Goal: Information Seeking & Learning: Learn about a topic

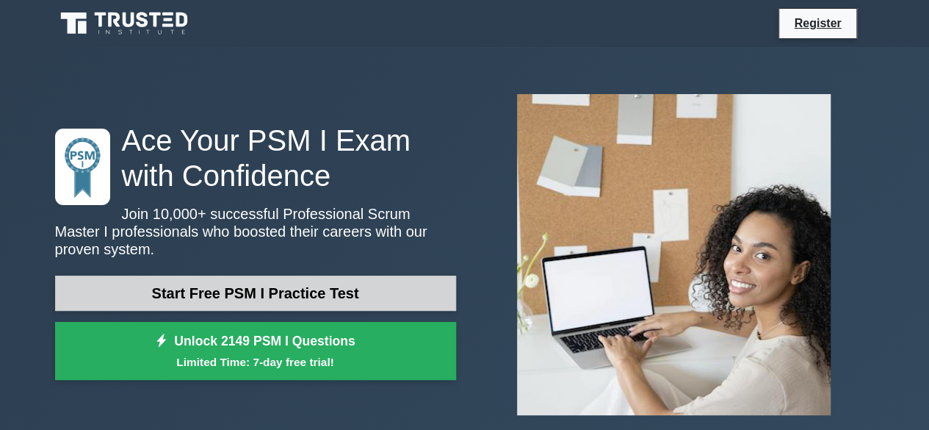
click at [358, 276] on link "Start Free PSM I Practice Test" at bounding box center [255, 292] width 401 height 35
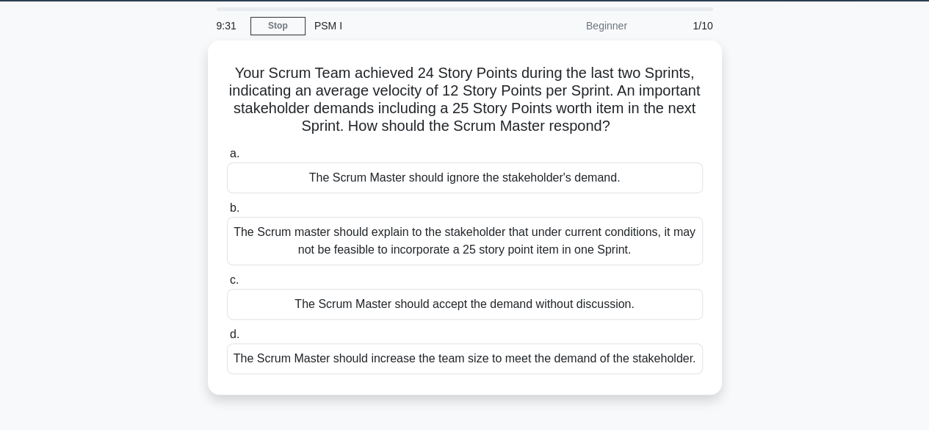
scroll to position [47, 0]
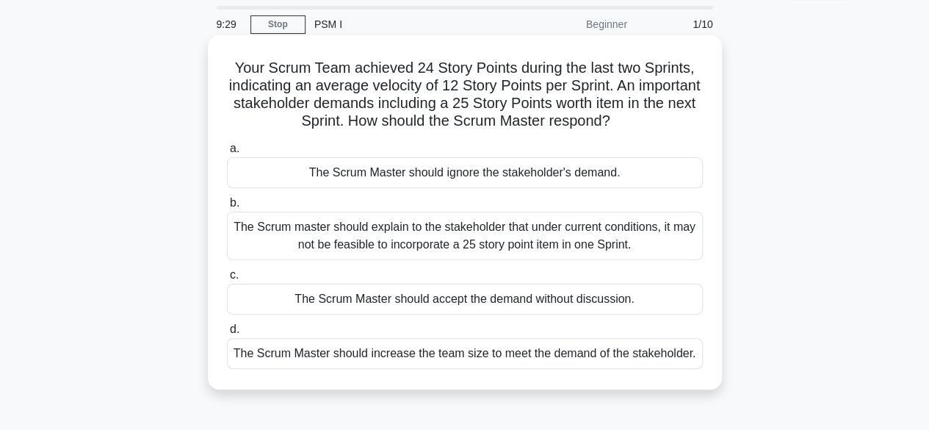
click at [516, 239] on div "The Scrum master should explain to the stakeholder that under current condition…" at bounding box center [465, 236] width 476 height 48
click at [227, 208] on input "b. The Scrum master should explain to the stakeholder that under current condit…" at bounding box center [227, 203] width 0 height 10
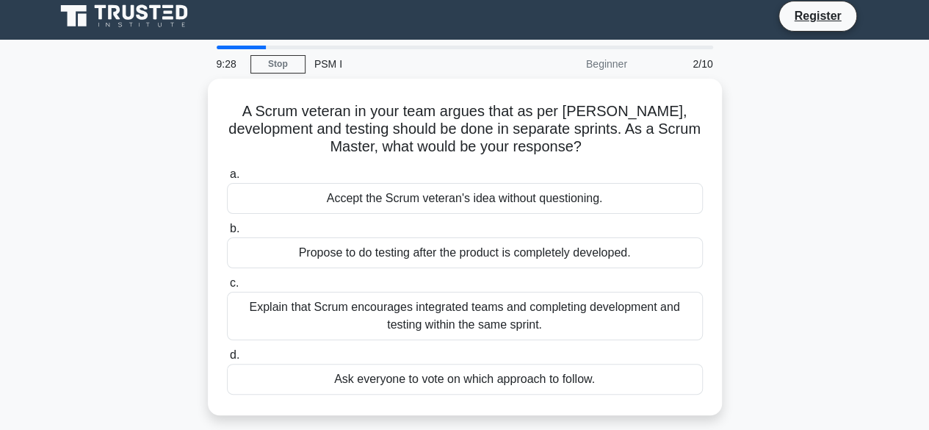
scroll to position [0, 0]
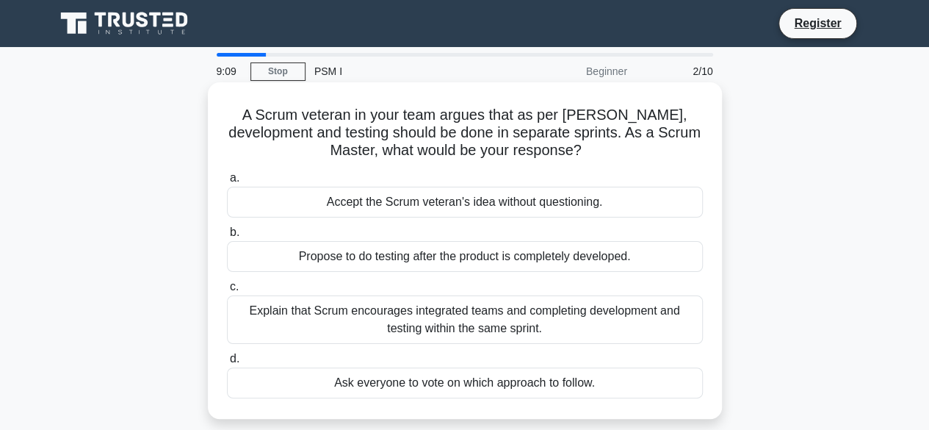
click at [480, 324] on div "Explain that Scrum encourages integrated teams and completing development and t…" at bounding box center [465, 319] width 476 height 48
click at [227, 292] on input "c. Explain that Scrum encourages integrated teams and completing development an…" at bounding box center [227, 287] width 0 height 10
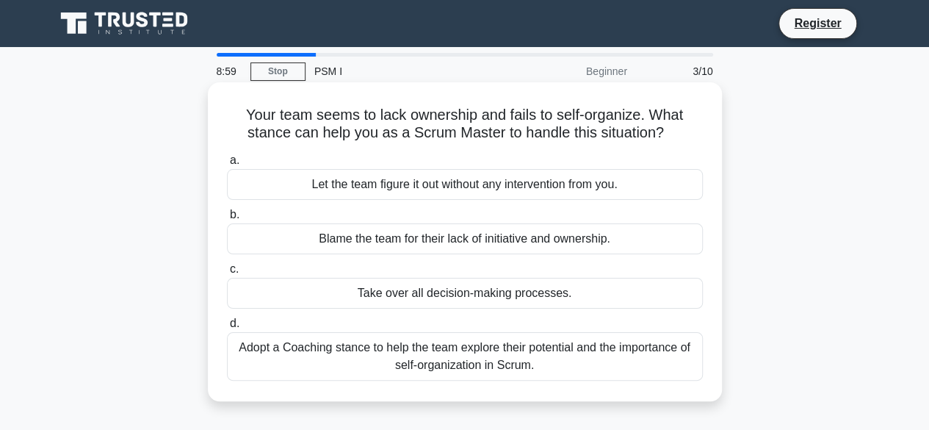
click at [466, 358] on div "Adopt a Coaching stance to help the team explore their potential and the import…" at bounding box center [465, 356] width 476 height 48
click at [227, 328] on input "d. Adopt a Coaching stance to help the team explore their potential and the imp…" at bounding box center [227, 324] width 0 height 10
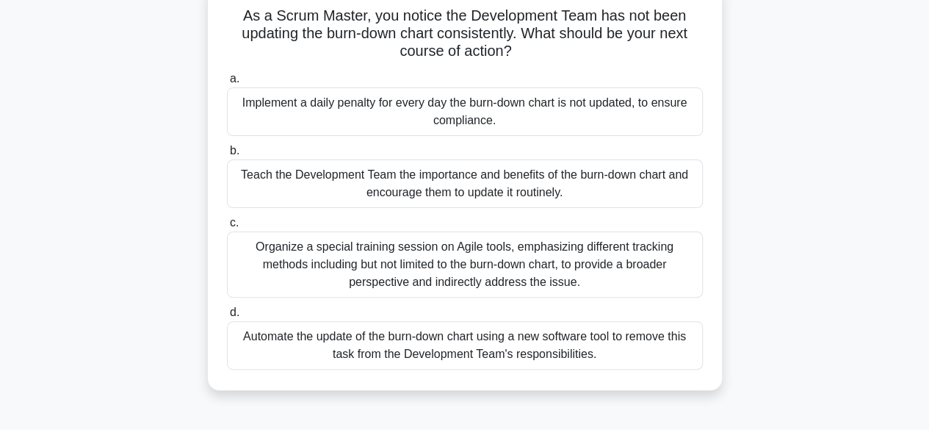
scroll to position [107, 0]
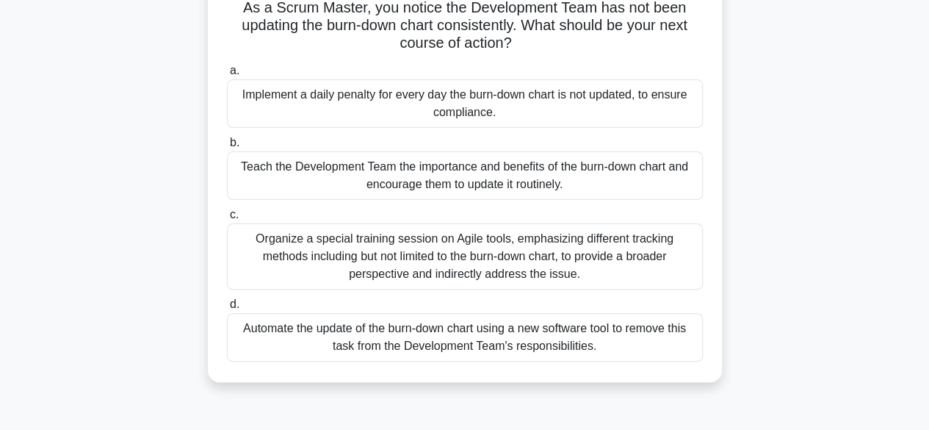
click at [438, 267] on div "Organize a special training session on Agile tools, emphasizing different track…" at bounding box center [465, 256] width 476 height 66
click at [227, 220] on input "c. Organize a special training session on Agile tools, emphasizing different tr…" at bounding box center [227, 215] width 0 height 10
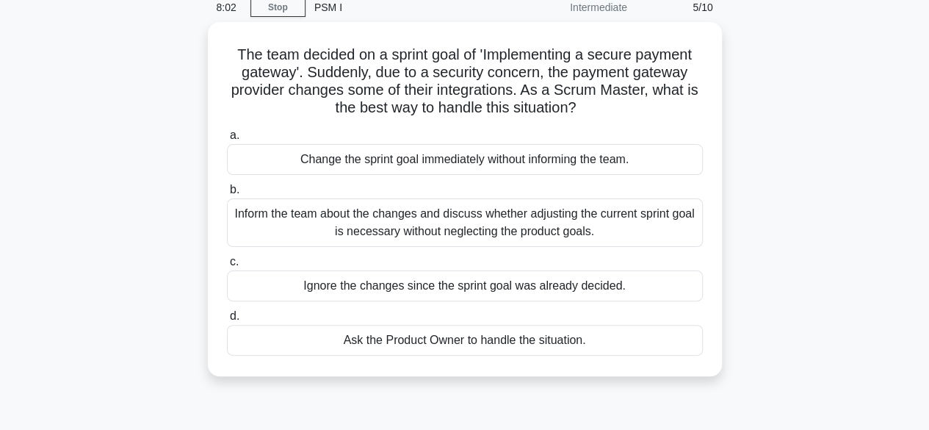
scroll to position [63, 0]
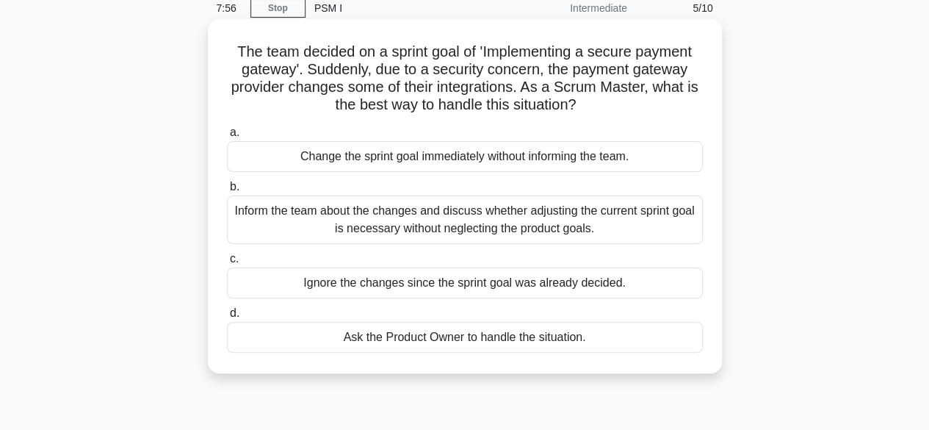
click at [482, 224] on div "Inform the team about the changes and discuss whether adjusting the current spr…" at bounding box center [465, 219] width 476 height 48
click at [227, 192] on input "b. Inform the team about the changes and discuss whether adjusting the current …" at bounding box center [227, 187] width 0 height 10
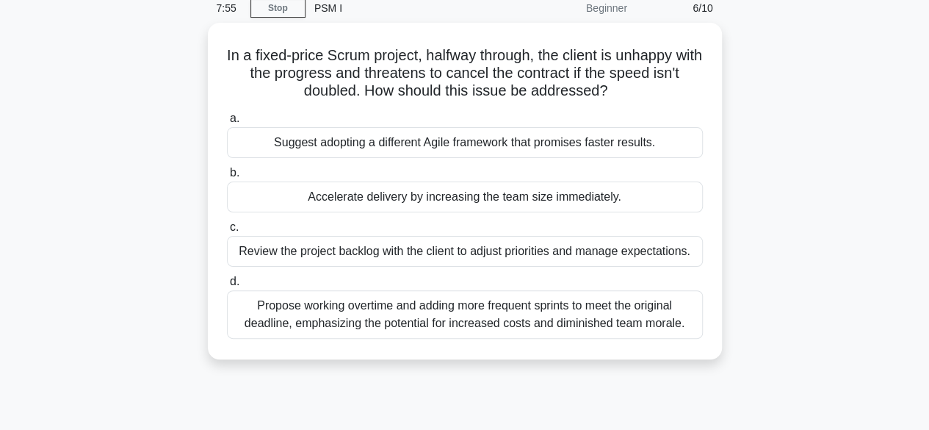
scroll to position [0, 0]
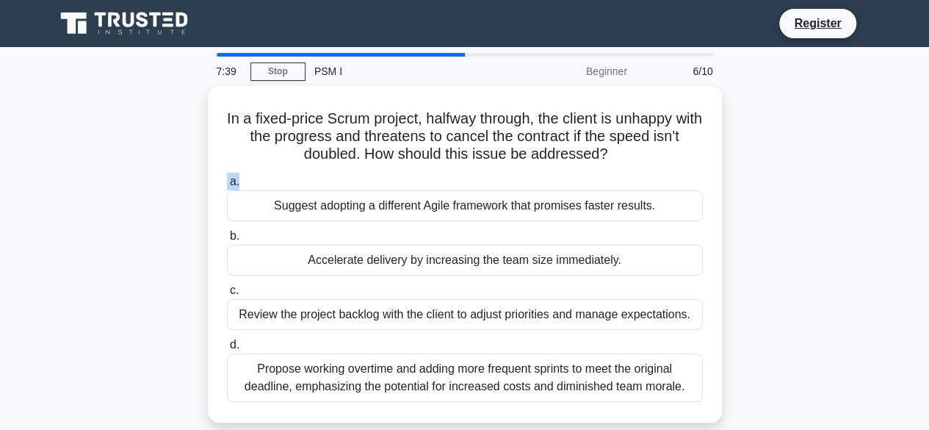
drag, startPoint x: 920, startPoint y: 159, endPoint x: 923, endPoint y: 177, distance: 17.9
click at [923, 177] on main "7:39 Stop PSM I Beginner 6/10 In a fixed-price Scrum project, halfway through, …" at bounding box center [464, 420] width 929 height 746
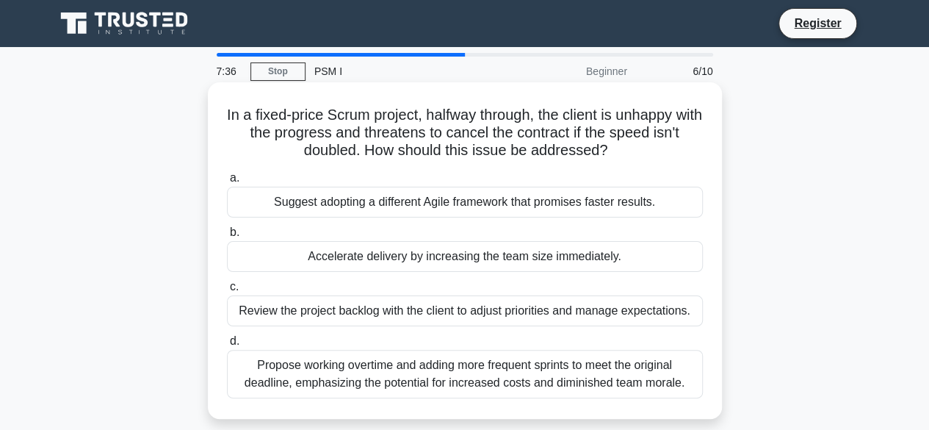
click at [524, 315] on div "Review the project backlog with the client to adjust priorities and manage expe…" at bounding box center [465, 310] width 476 height 31
click at [227, 292] on input "c. Review the project backlog with the client to adjust priorities and manage e…" at bounding box center [227, 287] width 0 height 10
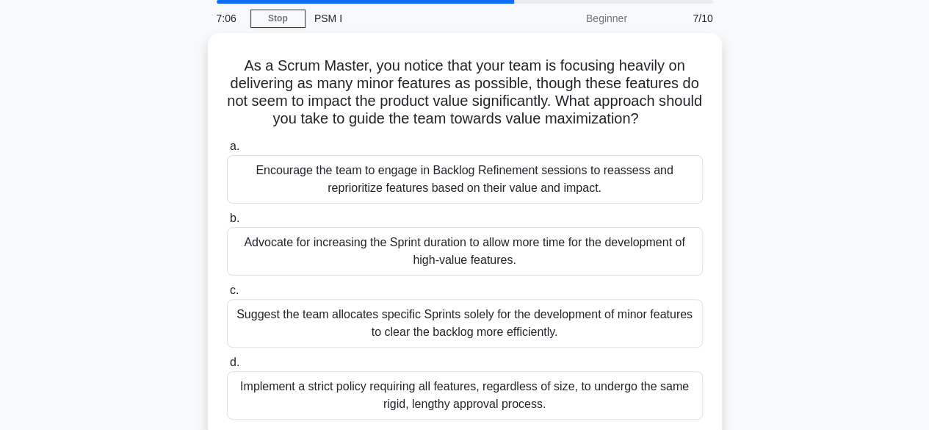
scroll to position [51, 0]
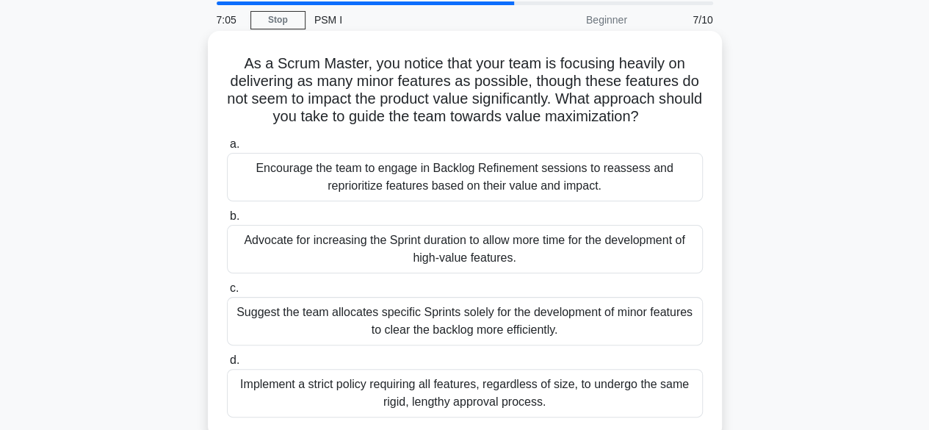
click at [461, 190] on div "Encourage the team to engage in Backlog Refinement sessions to reassess and rep…" at bounding box center [465, 177] width 476 height 48
click at [227, 149] on input "a. Encourage the team to engage in Backlog Refinement sessions to reassess and …" at bounding box center [227, 145] width 0 height 10
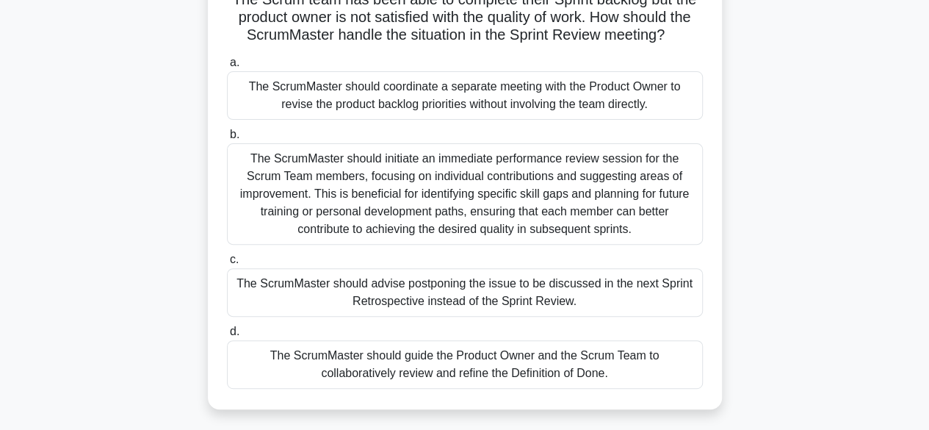
scroll to position [125, 0]
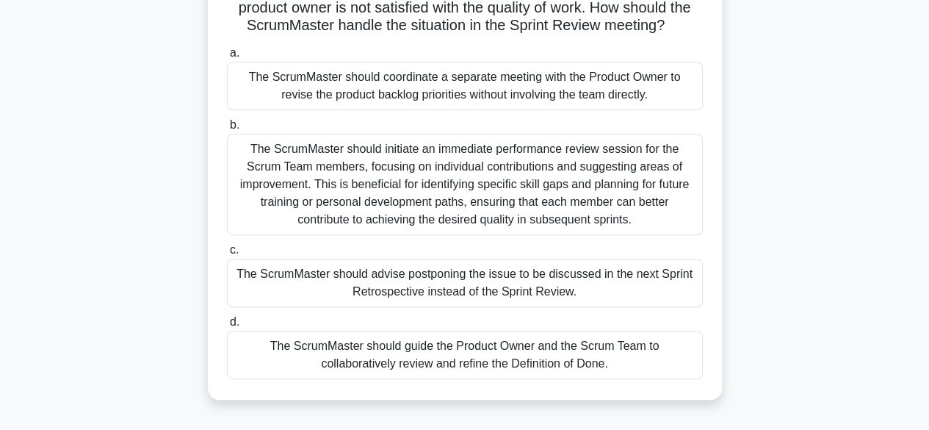
click at [477, 192] on div "The ScrumMaster should initiate an immediate performance review session for the…" at bounding box center [465, 184] width 476 height 101
click at [227, 130] on input "b. The ScrumMaster should initiate an immediate performance review session for …" at bounding box center [227, 125] width 0 height 10
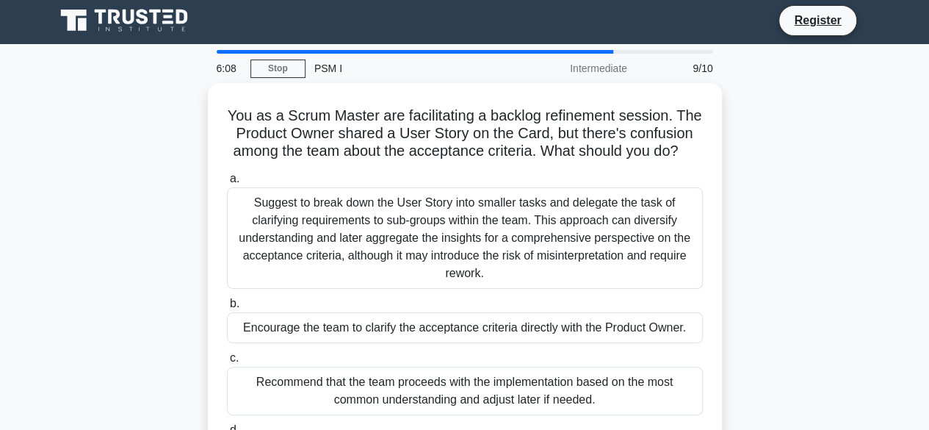
scroll to position [1, 0]
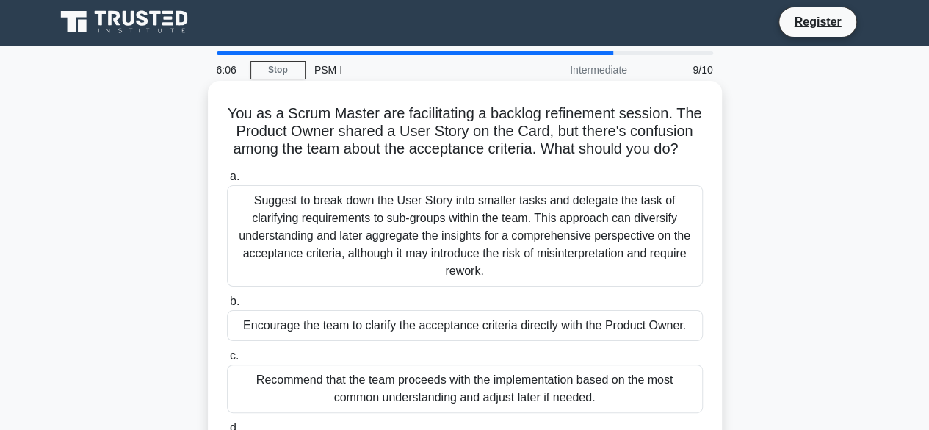
click at [479, 258] on div "Suggest to break down the User Story into smaller tasks and delegate the task o…" at bounding box center [465, 235] width 476 height 101
click at [227, 181] on input "a. Suggest to break down the User Story into smaller tasks and delegate the tas…" at bounding box center [227, 177] width 0 height 10
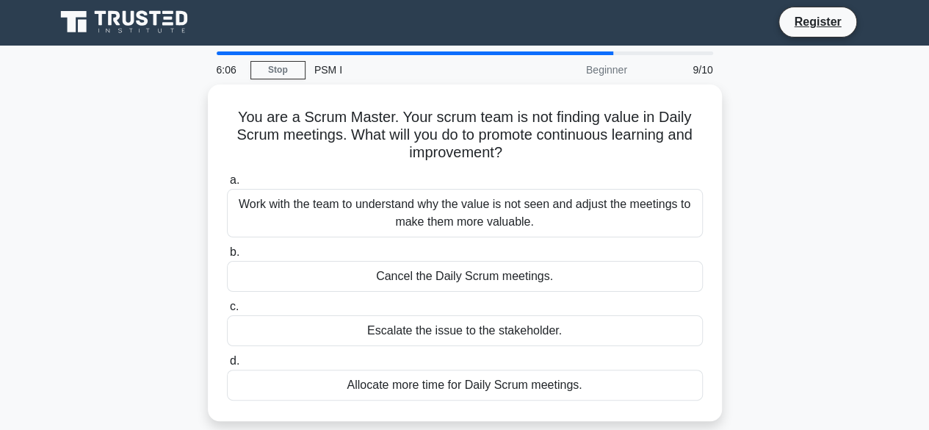
scroll to position [0, 0]
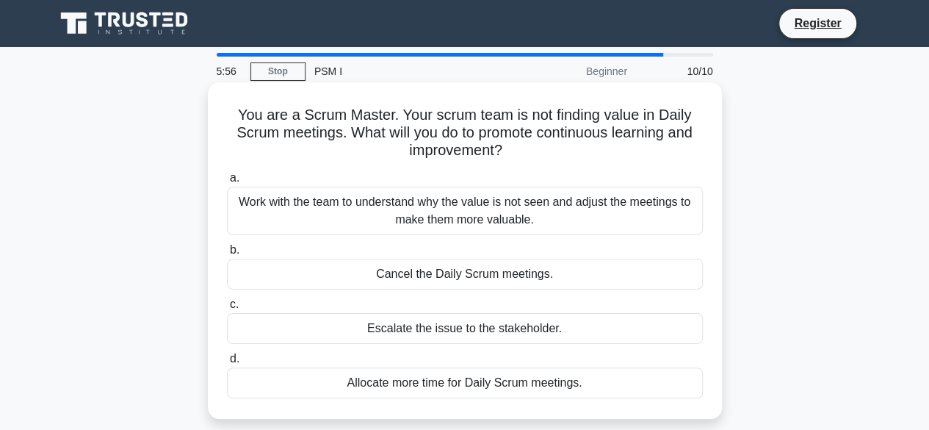
click at [452, 217] on div "Work with the team to understand why the value is not seen and adjust the meeti…" at bounding box center [465, 211] width 476 height 48
click at [227, 183] on input "a. Work with the team to understand why the value is not seen and adjust the me…" at bounding box center [227, 178] width 0 height 10
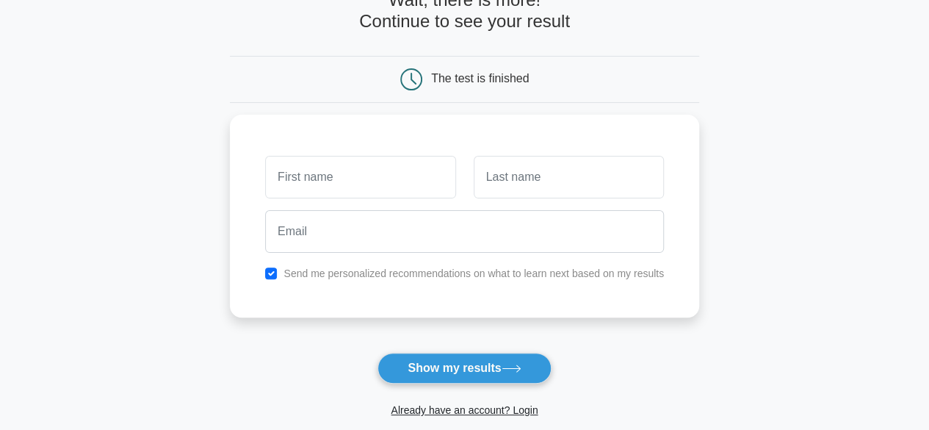
scroll to position [109, 0]
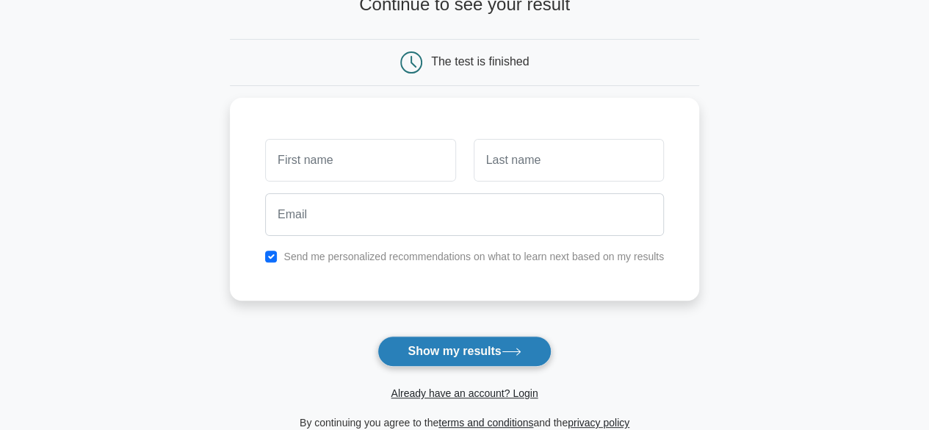
click at [467, 353] on button "Show my results" at bounding box center [464, 351] width 173 height 31
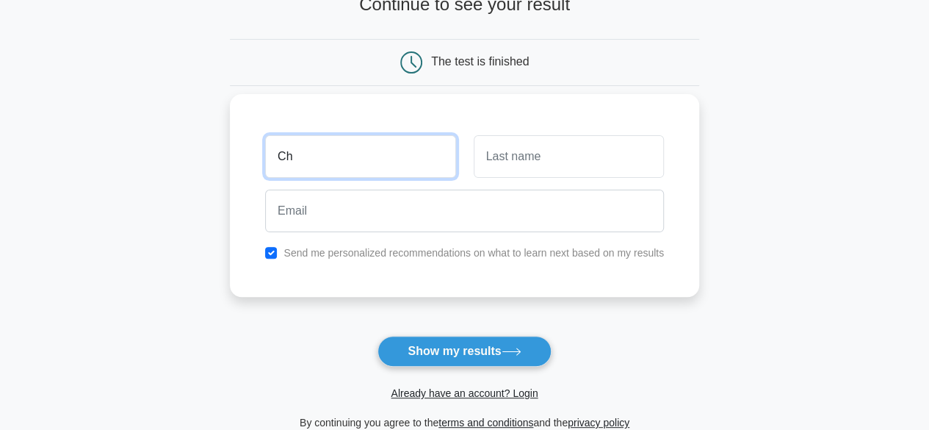
type input "C"
type input "ABC"
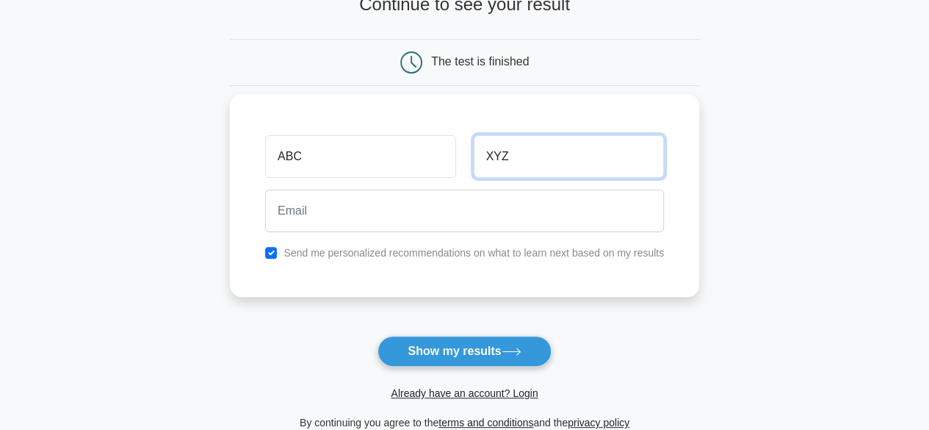
type input "XYZ"
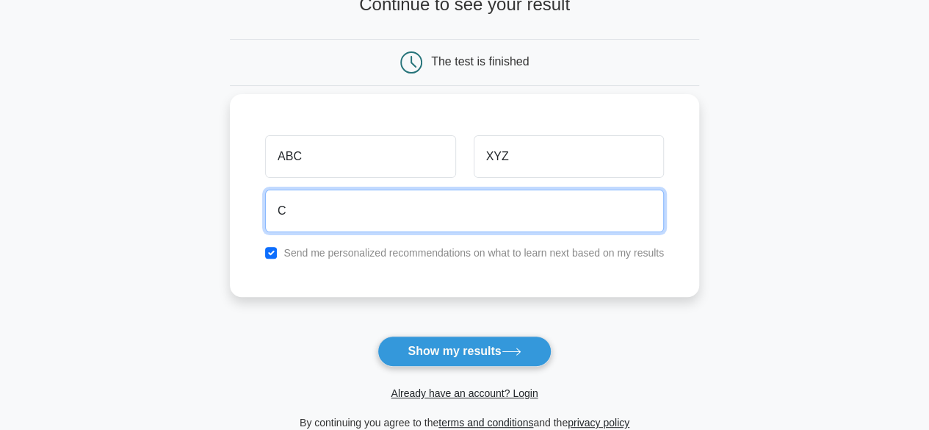
type input "[EMAIL_ADDRESS][DOMAIN_NAME]"
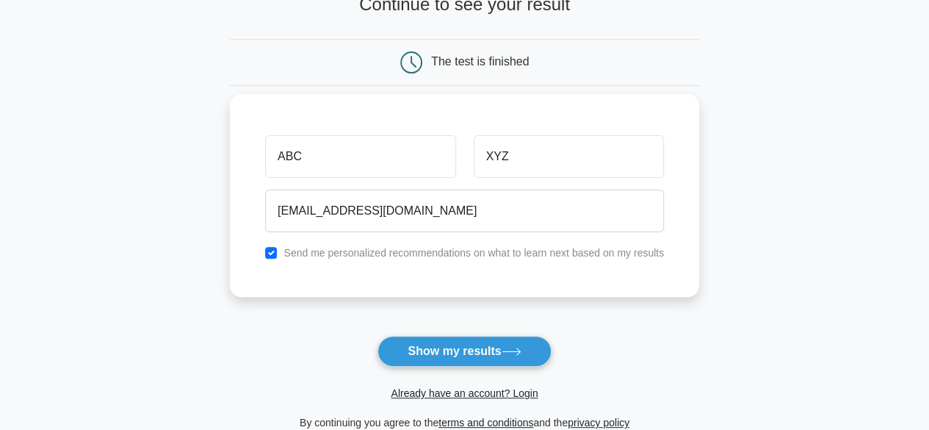
click at [382, 249] on label "Send me personalized recommendations on what to learn next based on my results" at bounding box center [474, 253] width 381 height 12
click at [270, 247] on input "checkbox" at bounding box center [271, 253] width 12 height 12
checkbox input "false"
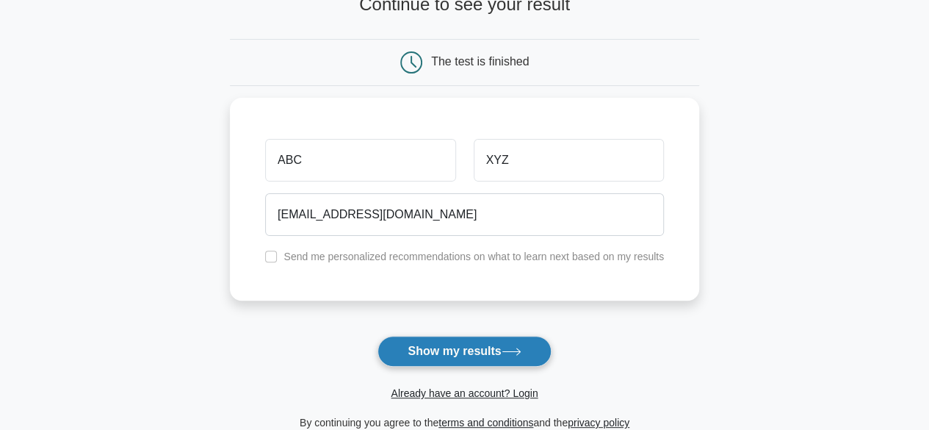
click at [476, 347] on button "Show my results" at bounding box center [464, 351] width 173 height 31
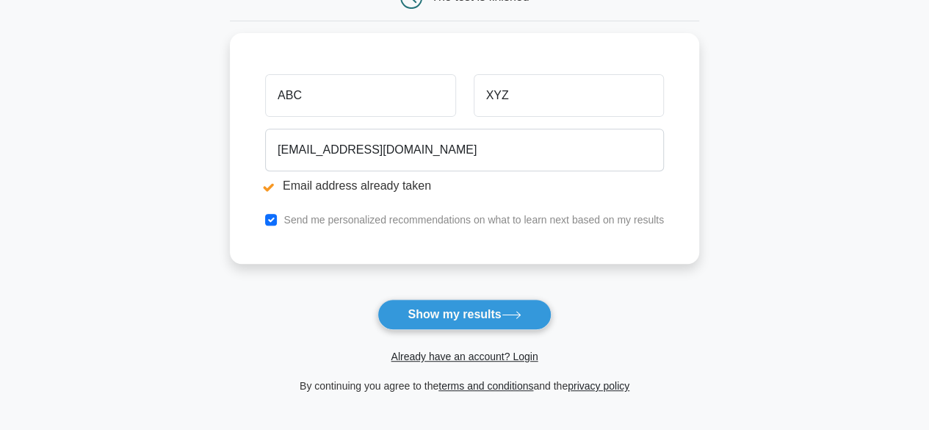
scroll to position [231, 0]
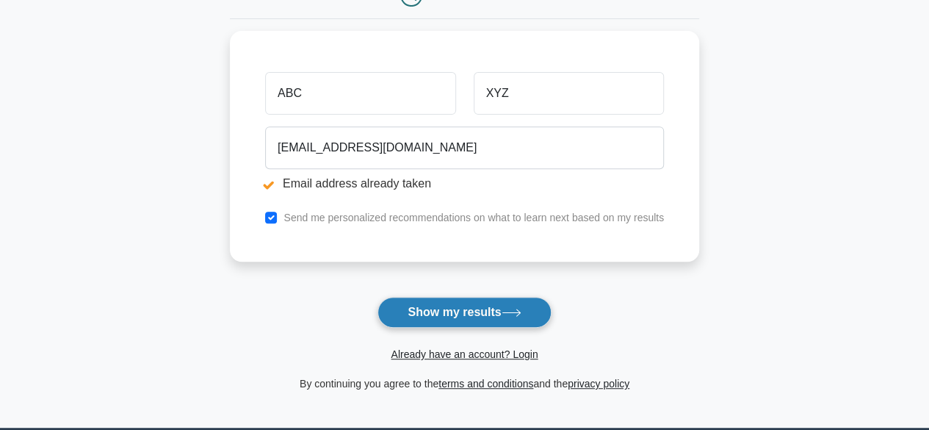
click at [477, 312] on button "Show my results" at bounding box center [464, 312] width 173 height 31
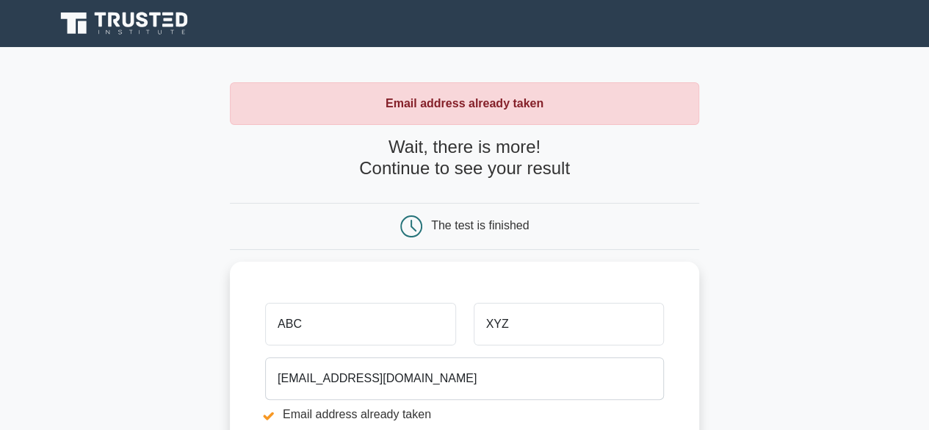
scroll to position [231, 0]
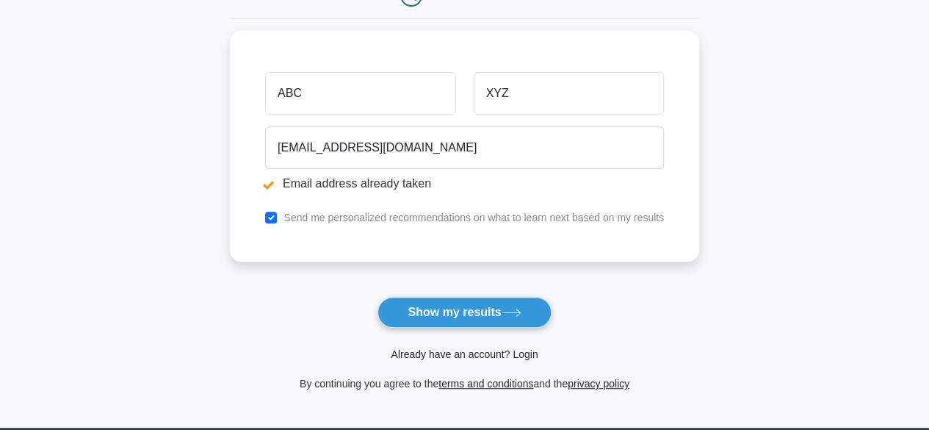
click at [460, 355] on link "Already have an account? Login" at bounding box center [464, 354] width 147 height 12
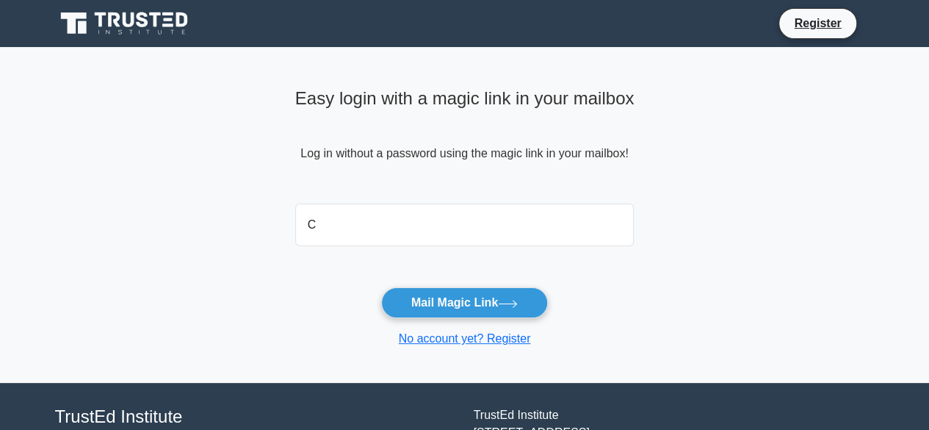
type input "[EMAIL_ADDRESS][DOMAIN_NAME]"
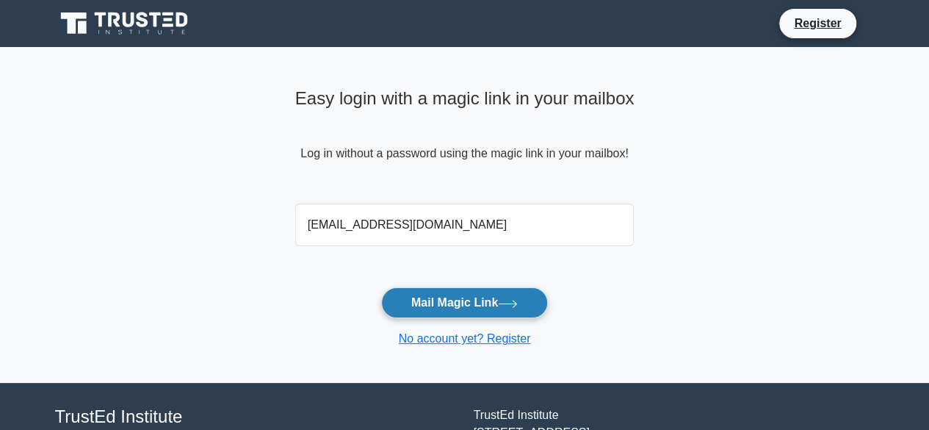
click at [454, 302] on button "Mail Magic Link" at bounding box center [464, 302] width 167 height 31
